Goal: Task Accomplishment & Management: Complete application form

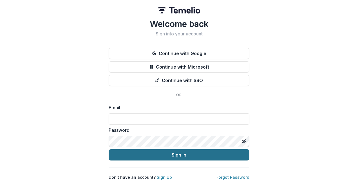
type input "**********"
click at [180, 154] on button "Sign In" at bounding box center [179, 154] width 141 height 11
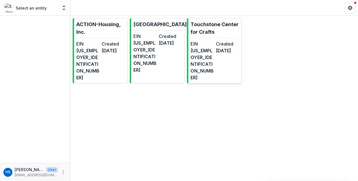
click at [207, 45] on dt "EIN" at bounding box center [201, 43] width 23 height 7
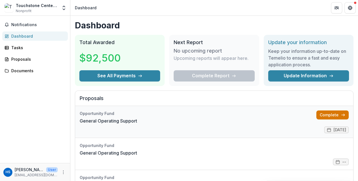
click at [325, 115] on link "Complete" at bounding box center [332, 115] width 32 height 9
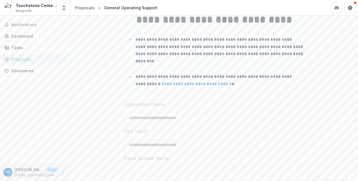
scroll to position [89, 0]
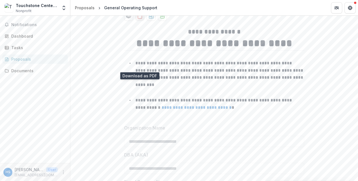
click at [139, 19] on icon "download-proposal" at bounding box center [140, 16] width 6 height 6
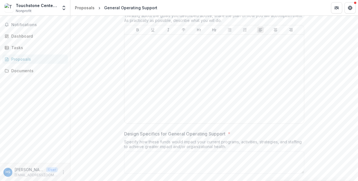
scroll to position [1301, 0]
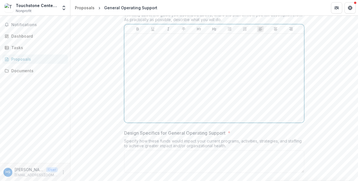
click at [156, 95] on div at bounding box center [214, 78] width 175 height 84
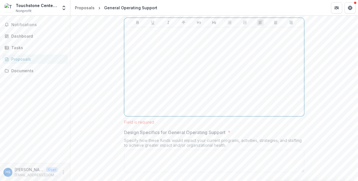
scroll to position [1306, 0]
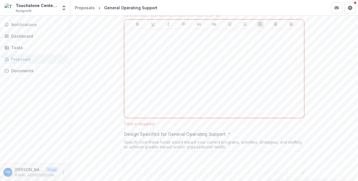
drag, startPoint x: 123, startPoint y: 48, endPoint x: 225, endPoint y: 61, distance: 102.7
click at [225, 61] on div "Design * Thinking about the goals you described above, share the plan of how yo…" at bounding box center [214, 63] width 180 height 128
copy div "Design * Thinking about the goals you described above, share the plan of how yo…"
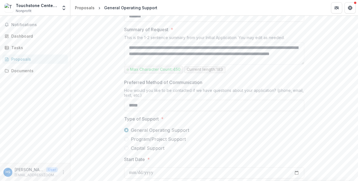
scroll to position [0, 0]
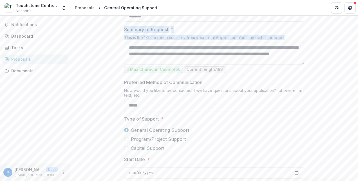
drag, startPoint x: 122, startPoint y: 75, endPoint x: 287, endPoint y: 84, distance: 165.6
copy div "Summary of Request * This is the 1-2 sentence summary from your Initial Applica…"
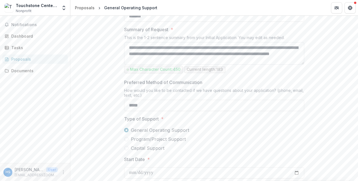
drag, startPoint x: 127, startPoint y: 94, endPoint x: 197, endPoint y: 109, distance: 71.6
click at [197, 65] on textarea "**********" at bounding box center [214, 53] width 180 height 22
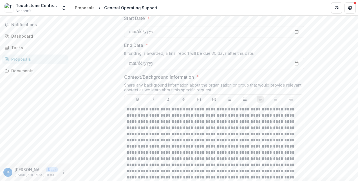
scroll to position [471, 0]
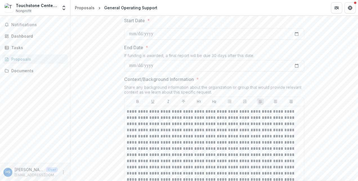
drag, startPoint x: 123, startPoint y: 27, endPoint x: 187, endPoint y: 42, distance: 65.9
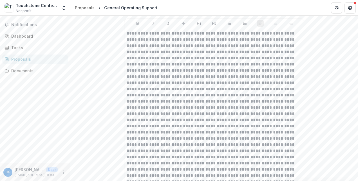
scroll to position [561, 0]
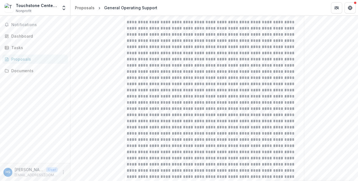
drag, startPoint x: 123, startPoint y: 37, endPoint x: 219, endPoint y: 49, distance: 97.0
click at [219, 49] on div "Context/Background Information * Share any background information about the org…" at bounding box center [214, 123] width 180 height 273
copy div "Context/Background Information * Share any background information about the org…"
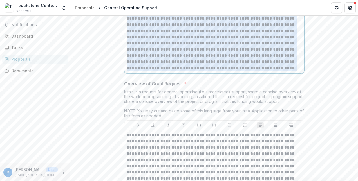
scroll to position [806, 0]
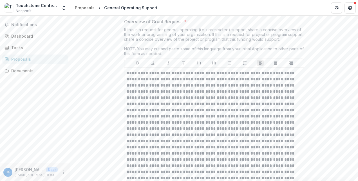
drag, startPoint x: 125, startPoint y: 48, endPoint x: 266, endPoint y: 64, distance: 141.7
copy p "**********"
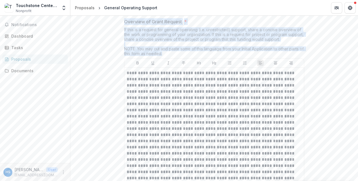
drag, startPoint x: 121, startPoint y: 69, endPoint x: 171, endPoint y: 100, distance: 58.8
copy div "Overview of Grant Request * If this is a request for general operating (i.e. un…"
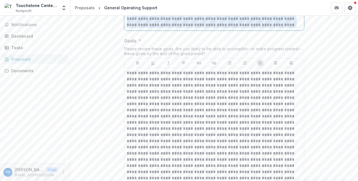
scroll to position [1139, 0]
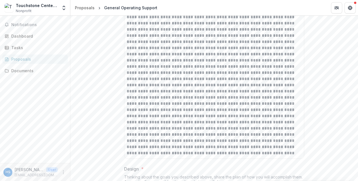
drag, startPoint x: 128, startPoint y: 73, endPoint x: 259, endPoint y: 58, distance: 131.3
copy p "**********"
drag, startPoint x: 121, startPoint y: 30, endPoint x: 207, endPoint y: 44, distance: 86.6
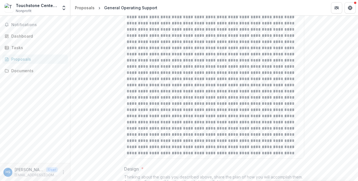
copy div "Goals * Please review these goals. Are you likely to be able to accomplish--or …"
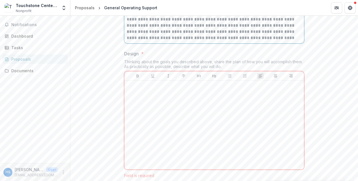
scroll to position [1219, 0]
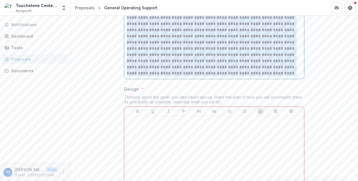
drag, startPoint x: 125, startPoint y: 64, endPoint x: 187, endPoint y: 124, distance: 86.1
click at [187, 79] on div at bounding box center [213, 5] width 179 height 147
copy p "**********"
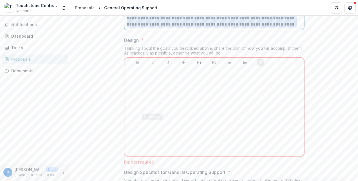
scroll to position [1269, 0]
drag, startPoint x: 124, startPoint y: 86, endPoint x: 226, endPoint y: 99, distance: 102.6
click at [226, 99] on div "Design * Thinking about the goals you described above, share the plan of how yo…" at bounding box center [214, 100] width 180 height 128
copy div "Design * Thinking about the goals you described above, share the plan of how yo…"
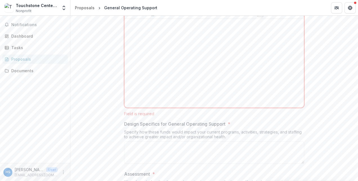
scroll to position [1316, 0]
click at [139, 75] on div at bounding box center [214, 63] width 175 height 84
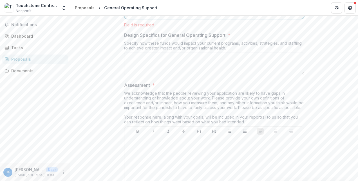
scroll to position [1585, 0]
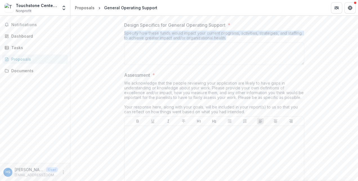
drag, startPoint x: 120, startPoint y: 75, endPoint x: 233, endPoint y: 85, distance: 113.2
drag, startPoint x: 233, startPoint y: 85, endPoint x: 231, endPoint y: 82, distance: 3.4
click at [231, 42] on div "Specify how these funds would impact your current programs, activities, strateg…" at bounding box center [214, 37] width 180 height 12
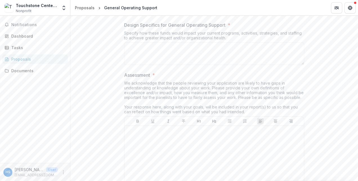
click at [142, 28] on p "Design Specifics for General Operating Support" at bounding box center [174, 25] width 101 height 7
click at [142, 65] on textarea "Design Specifics for General Operating Support *" at bounding box center [214, 53] width 180 height 22
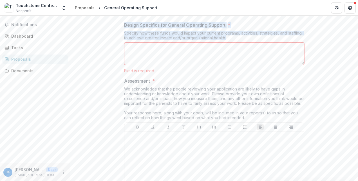
drag, startPoint x: 123, startPoint y: 69, endPoint x: 228, endPoint y: 85, distance: 106.6
copy div "Design Specifics for General Operating Support * Specify how these funds would …"
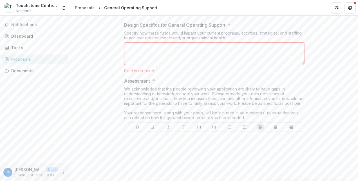
click at [135, 65] on textarea "Design Specifics for General Operating Support *" at bounding box center [214, 53] width 180 height 22
paste textarea "**********"
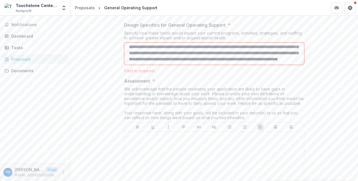
scroll to position [1606, 0]
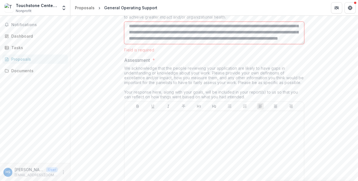
type textarea "**********"
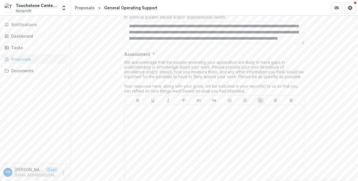
drag, startPoint x: 124, startPoint y: 105, endPoint x: 175, endPoint y: 120, distance: 53.3
click at [175, 120] on div "Assessment * We acknowledge that the people reviewing your application are like…" at bounding box center [214, 124] width 180 height 146
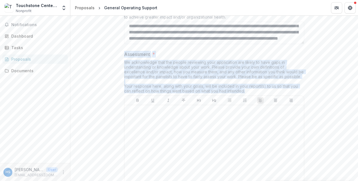
drag, startPoint x: 123, startPoint y: 100, endPoint x: 251, endPoint y: 134, distance: 132.5
click at [251, 134] on div "Assessment * We acknowledge that the people reviewing your application are like…" at bounding box center [214, 124] width 180 height 146
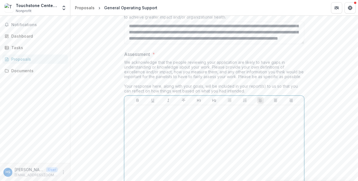
click at [131, 114] on p at bounding box center [214, 110] width 175 height 6
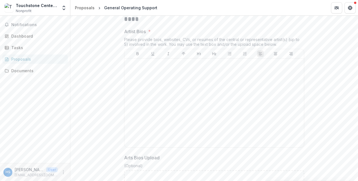
scroll to position [1989, 0]
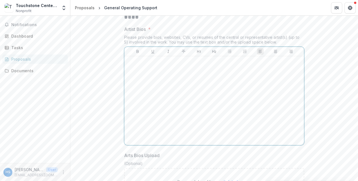
click at [147, 113] on div at bounding box center [214, 100] width 175 height 84
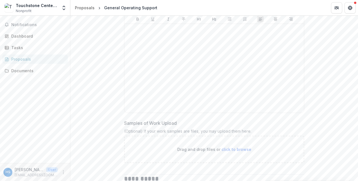
scroll to position [2207, 0]
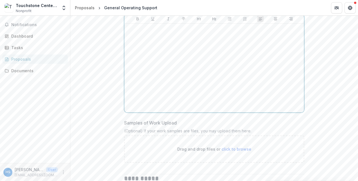
click at [151, 78] on div at bounding box center [214, 68] width 175 height 84
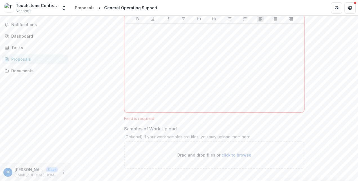
drag, startPoint x: 123, startPoint y: 36, endPoint x: 196, endPoint y: 53, distance: 74.6
click at [196, 53] on div "Samples of Work * One or more samples of past work (video, audio, or image) usi…" at bounding box center [214, 54] width 180 height 132
click at [195, 14] on div "One or more samples of past work (video, audio, or image) using the text box or…" at bounding box center [214, 5] width 180 height 17
drag, startPoint x: 197, startPoint y: 52, endPoint x: 120, endPoint y: 37, distance: 78.5
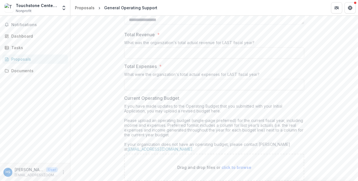
scroll to position [2487, 0]
click at [136, 58] on input "Total Revenue *" at bounding box center [214, 52] width 180 height 11
paste input "**********"
type input "**********"
click at [139, 90] on input "Total Expenses *" at bounding box center [214, 84] width 180 height 11
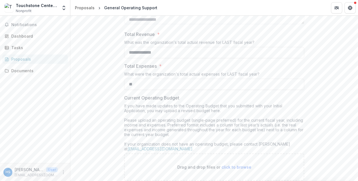
paste input "**********"
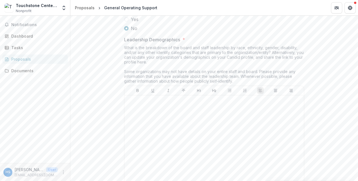
scroll to position [2822, 0]
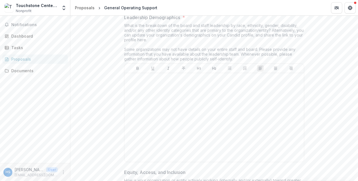
type input "**********"
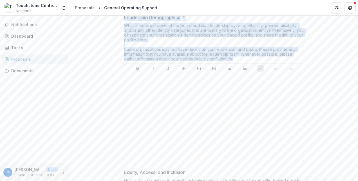
drag, startPoint x: 120, startPoint y: 56, endPoint x: 236, endPoint y: 98, distance: 122.7
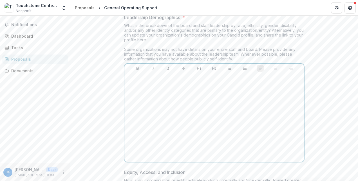
click at [135, 123] on div at bounding box center [214, 117] width 175 height 84
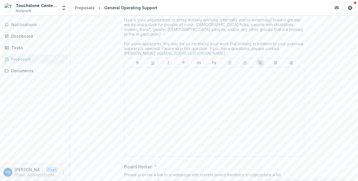
scroll to position [3077, 0]
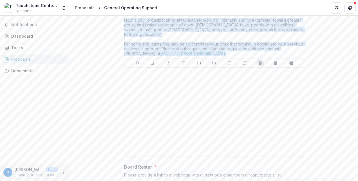
drag, startPoint x: 216, startPoint y: 89, endPoint x: 121, endPoint y: 49, distance: 102.8
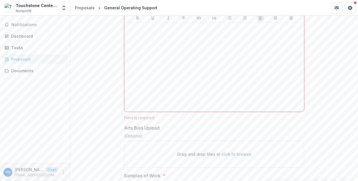
scroll to position [2009, 0]
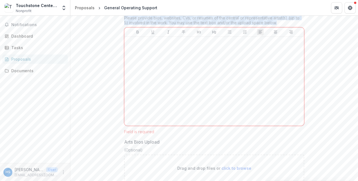
drag, startPoint x: 274, startPoint y: 66, endPoint x: 113, endPoint y: 51, distance: 162.4
click at [113, 51] on div "**********" at bounding box center [213, 18] width 287 height 3828
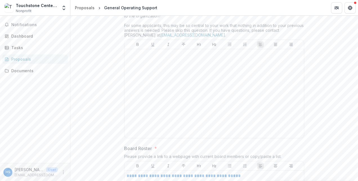
scroll to position [3096, 0]
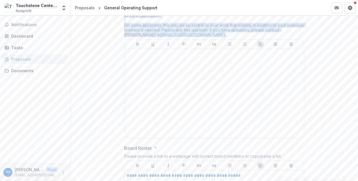
drag, startPoint x: 122, startPoint y: 31, endPoint x: 214, endPoint y: 68, distance: 99.6
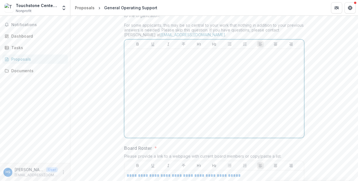
click at [140, 57] on p at bounding box center [214, 54] width 175 height 6
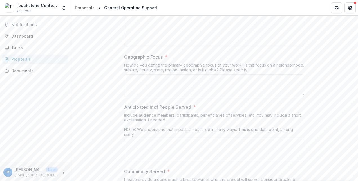
scroll to position [3376, 0]
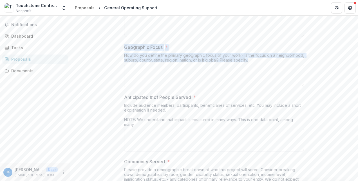
drag, startPoint x: 123, startPoint y: 80, endPoint x: 254, endPoint y: 93, distance: 131.2
click at [254, 89] on div "Geographic Focus * How do you define the primary geographic focus of your work?…" at bounding box center [214, 67] width 180 height 46
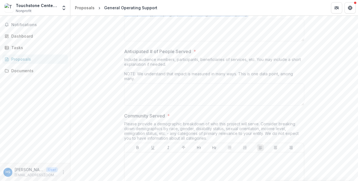
scroll to position [3452, 0]
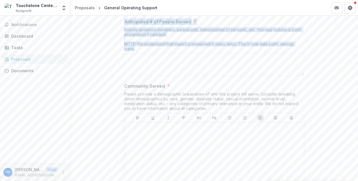
drag, startPoint x: 123, startPoint y: 54, endPoint x: 148, endPoint y: 81, distance: 36.6
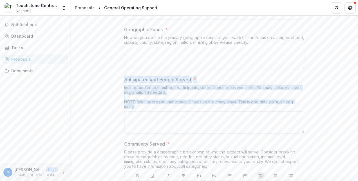
scroll to position [3393, 0]
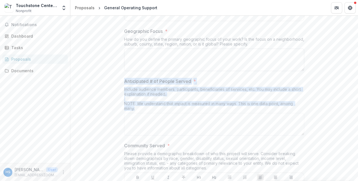
click at [139, 71] on textarea "Geographic Focus *" at bounding box center [214, 60] width 180 height 22
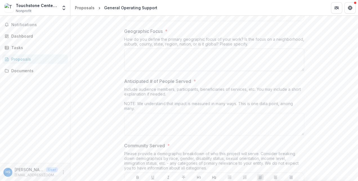
paste textarea "**********"
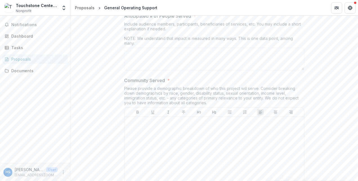
scroll to position [3458, 0]
type textarea "**********"
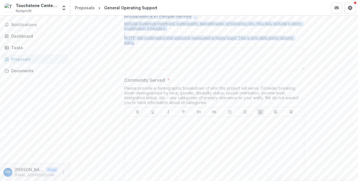
drag, startPoint x: 121, startPoint y: 47, endPoint x: 143, endPoint y: 75, distance: 35.1
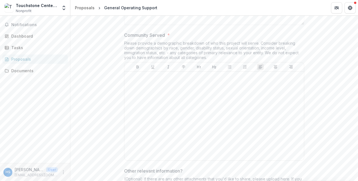
scroll to position [3519, 0]
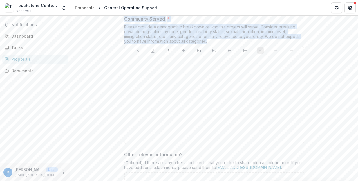
drag, startPoint x: 120, startPoint y: 49, endPoint x: 212, endPoint y: 73, distance: 95.1
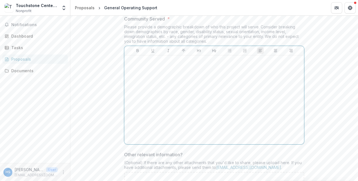
click at [136, 64] on p at bounding box center [214, 61] width 175 height 6
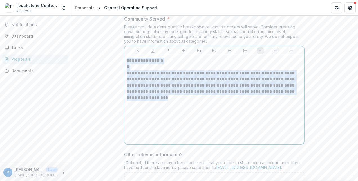
drag, startPoint x: 153, startPoint y: 131, endPoint x: 121, endPoint y: 91, distance: 51.2
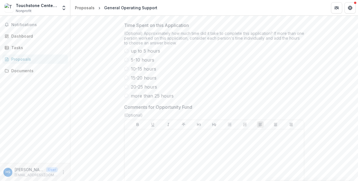
scroll to position [3841, 0]
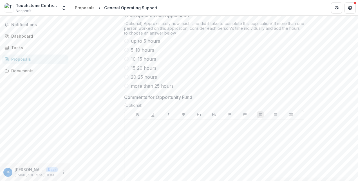
click at [125, 43] on span at bounding box center [126, 41] width 4 height 4
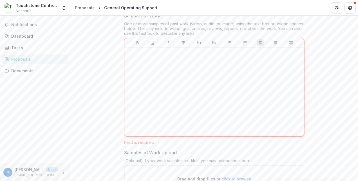
scroll to position [2184, 0]
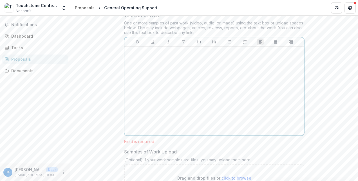
click at [140, 100] on div at bounding box center [214, 91] width 175 height 84
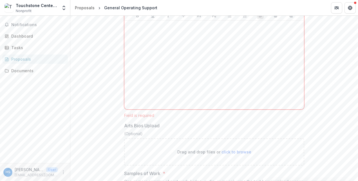
scroll to position [2025, 0]
click at [136, 79] on div at bounding box center [214, 65] width 175 height 84
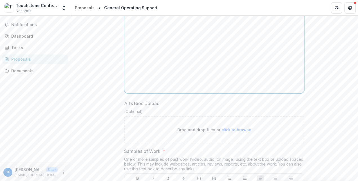
scroll to position [2040, 0]
drag, startPoint x: 139, startPoint y: 56, endPoint x: 121, endPoint y: 55, distance: 18.0
click at [121, 55] on div "**********" at bounding box center [214, 96] width 189 height 4046
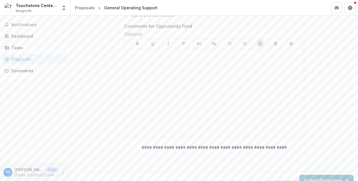
scroll to position [4029, 0]
